Goal: Use online tool/utility: Use online tool/utility

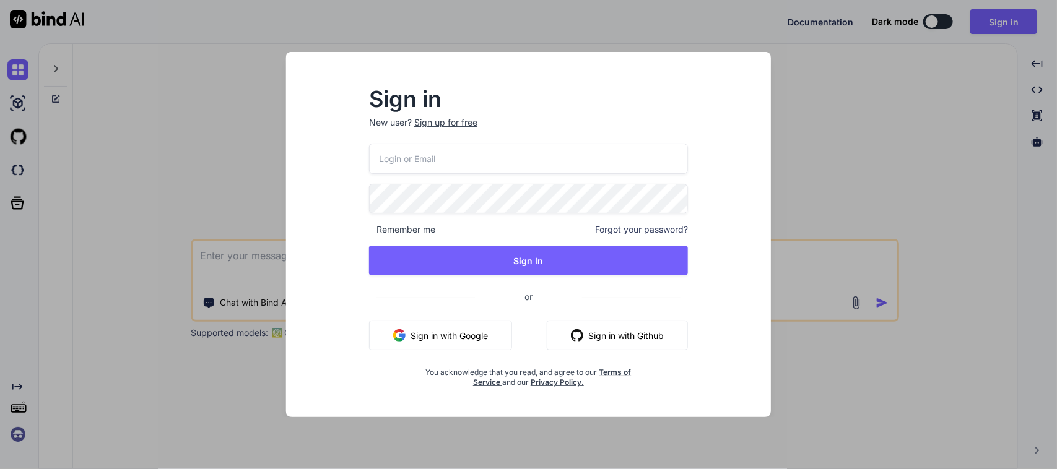
click at [438, 339] on button "Sign in with Google" at bounding box center [440, 336] width 143 height 30
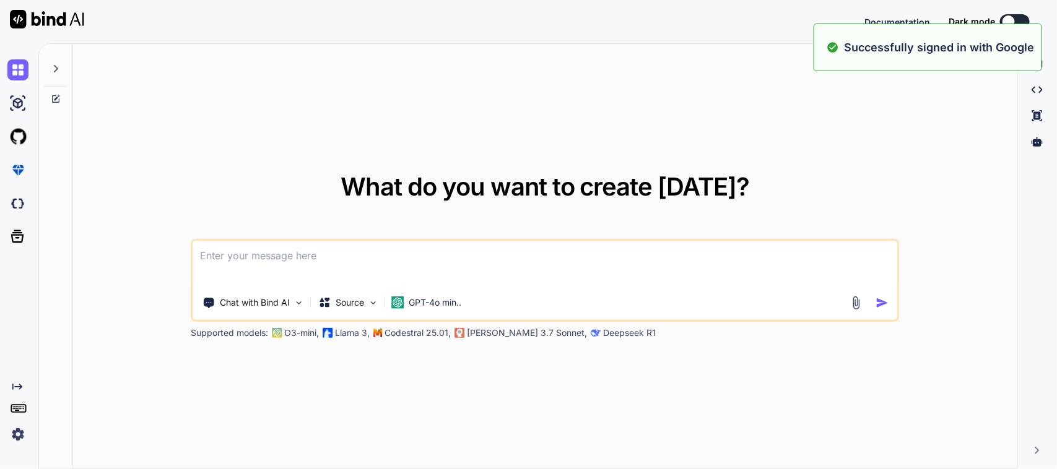
click at [252, 252] on textarea at bounding box center [545, 264] width 704 height 46
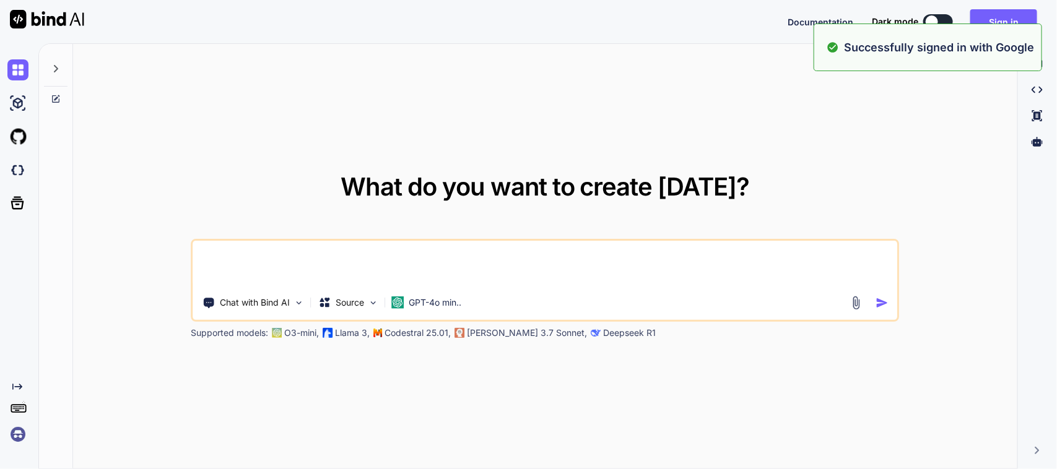
click at [252, 252] on textarea at bounding box center [545, 264] width 704 height 46
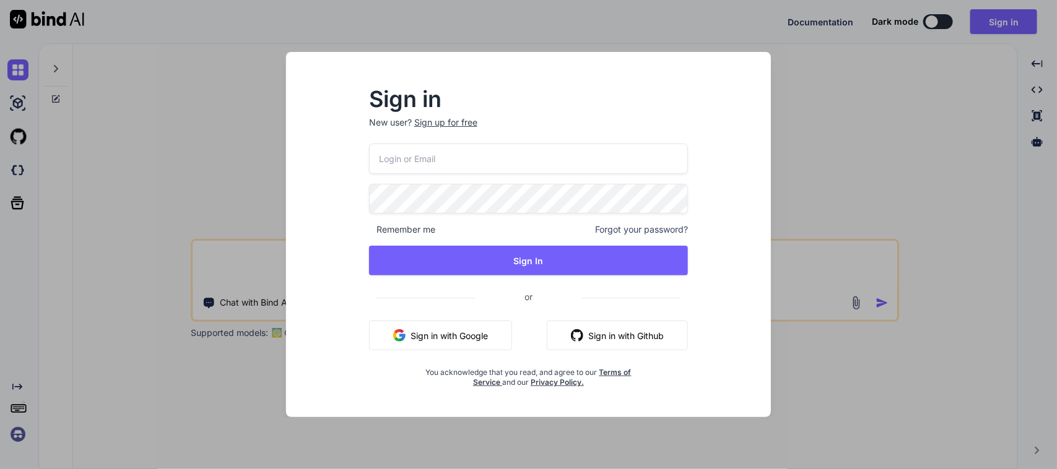
click at [291, 240] on div "Sign in New user? Sign up for free Remember me Forgot your password? Sign In or…" at bounding box center [528, 235] width 484 height 366
click at [211, 259] on div "Sign in New user? Sign up for free Remember me Forgot your password? Sign In or…" at bounding box center [528, 234] width 1057 height 469
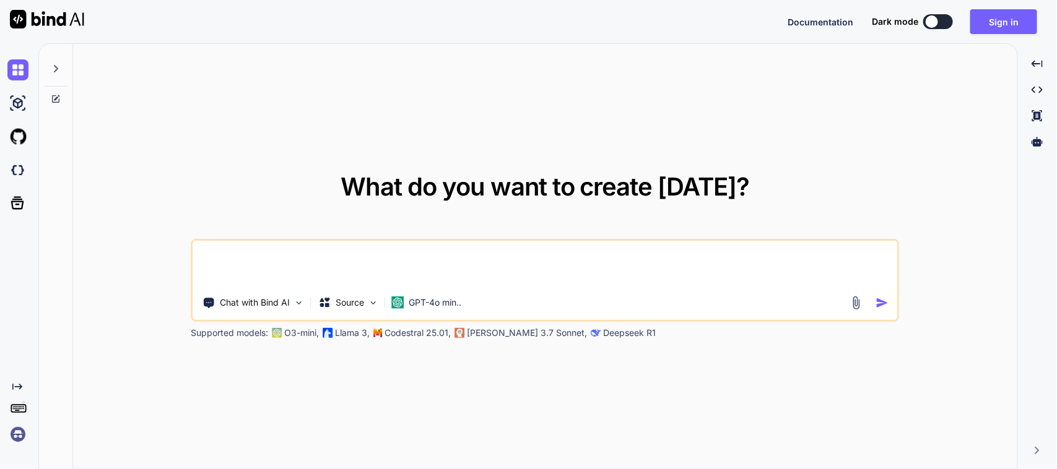
click at [248, 254] on textarea at bounding box center [545, 264] width 704 height 46
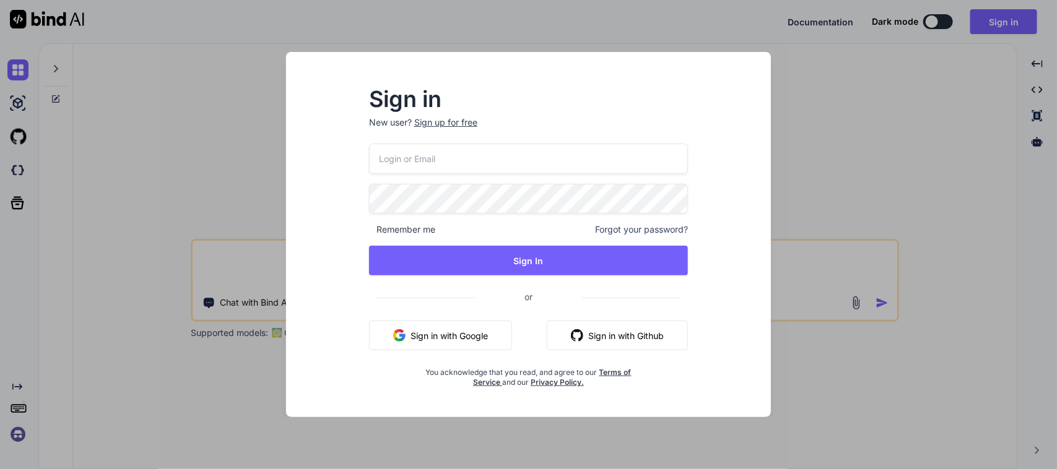
click at [460, 325] on button "Sign in with Google" at bounding box center [440, 336] width 143 height 30
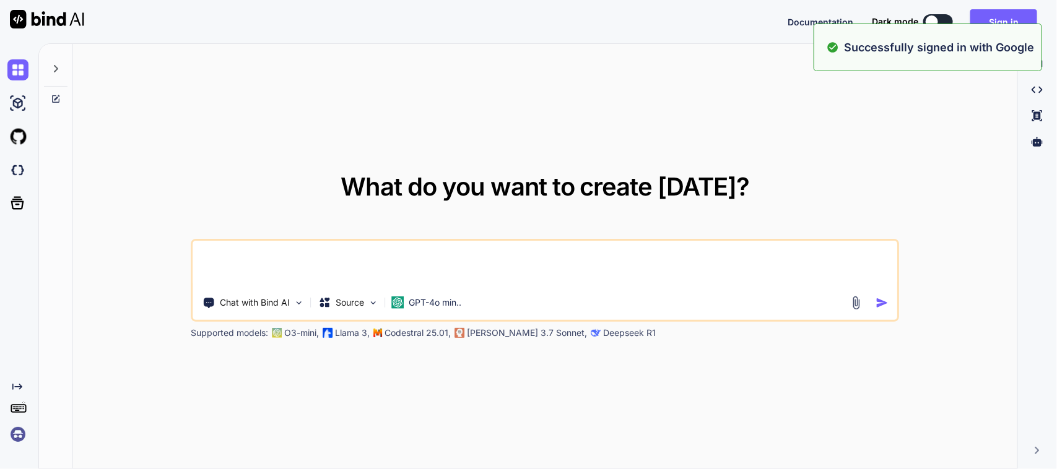
click at [228, 261] on textarea at bounding box center [545, 264] width 704 height 46
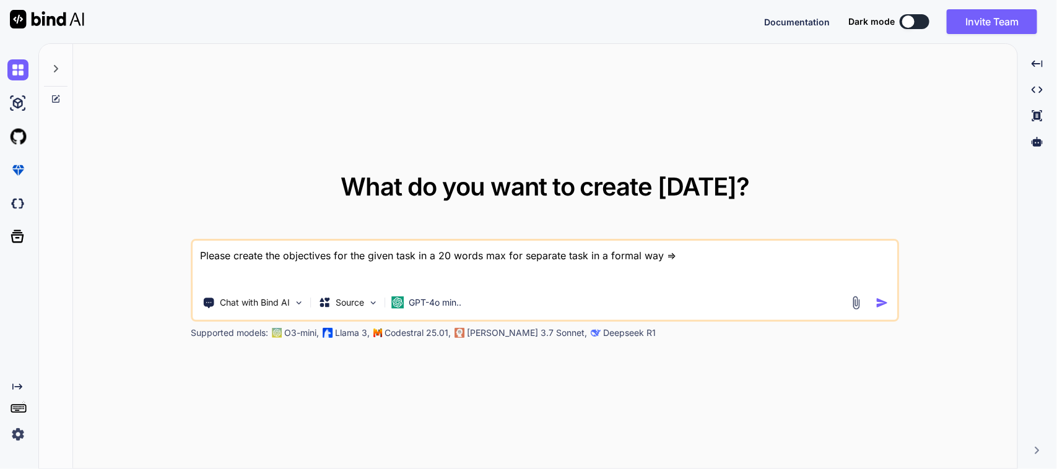
paste textarea "• Worked on to implement Sync API in scan MSQM screen. • Worked on to remove dr…"
type textarea "Please create the objectives for the given task in a 20 words max for separate …"
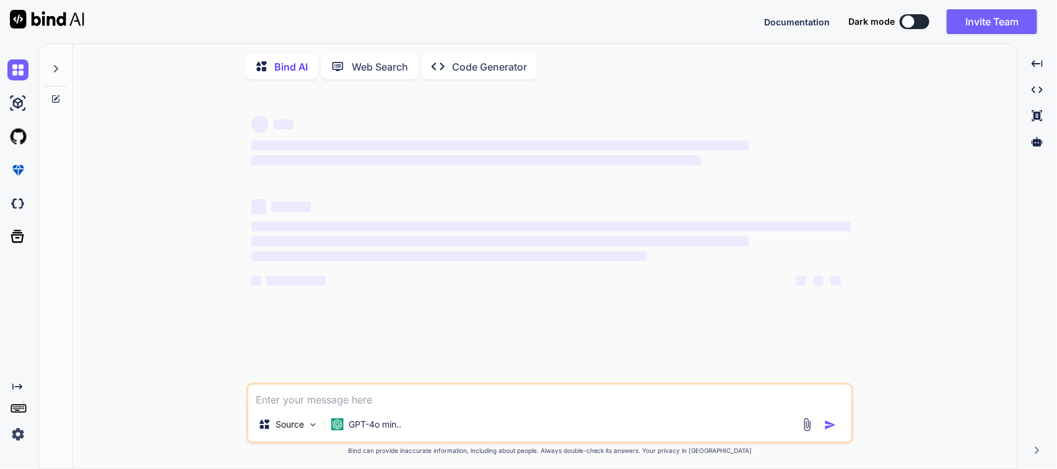
scroll to position [5, 0]
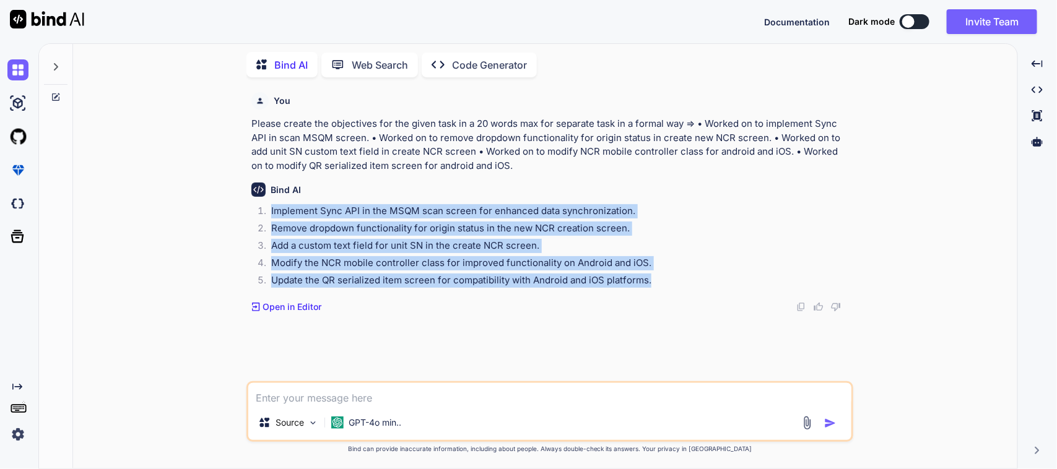
drag, startPoint x: 672, startPoint y: 285, endPoint x: 269, endPoint y: 214, distance: 408.7
click at [269, 214] on ol "Implement Sync API in the MSQM scan screen for enhanced data synchronization. R…" at bounding box center [550, 247] width 599 height 87
copy ol "Implement Sync API in the MSQM scan screen for enhanced data synchronization. R…"
